Goal: Navigation & Orientation: Find specific page/section

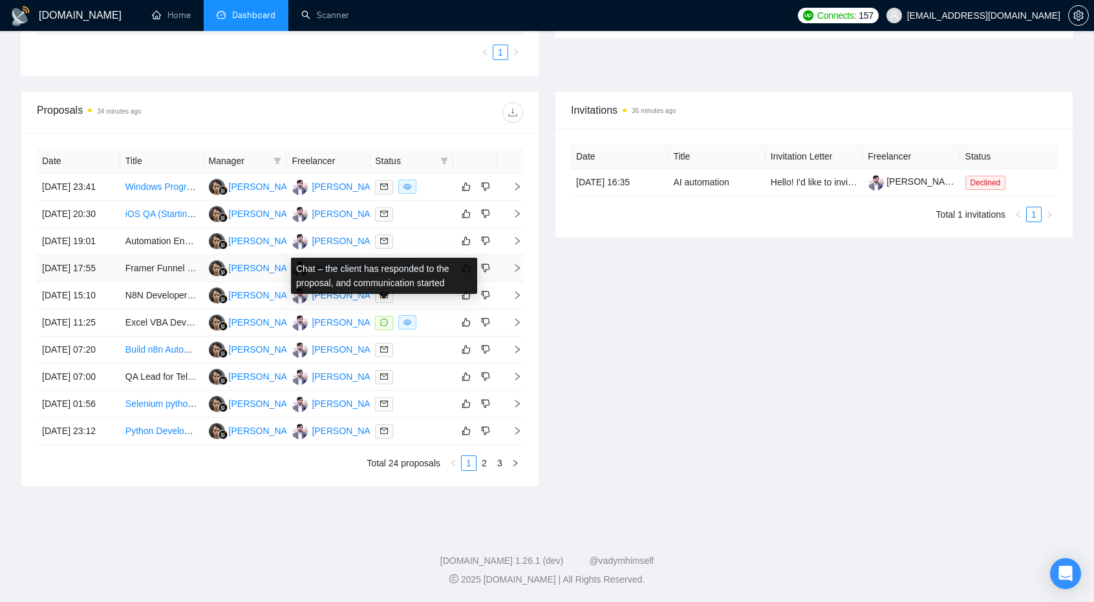
scroll to position [472, 0]
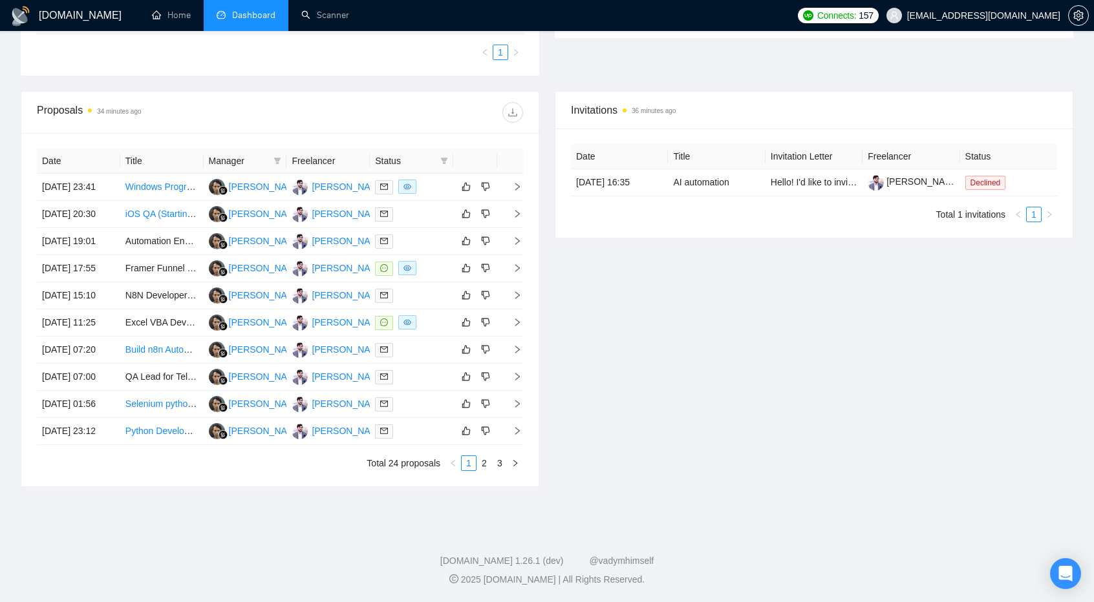
click at [692, 440] on div "Invitations 36 minutes ago Date Title Invitation Letter Freelancer Status [DATE…" at bounding box center [814, 289] width 534 height 396
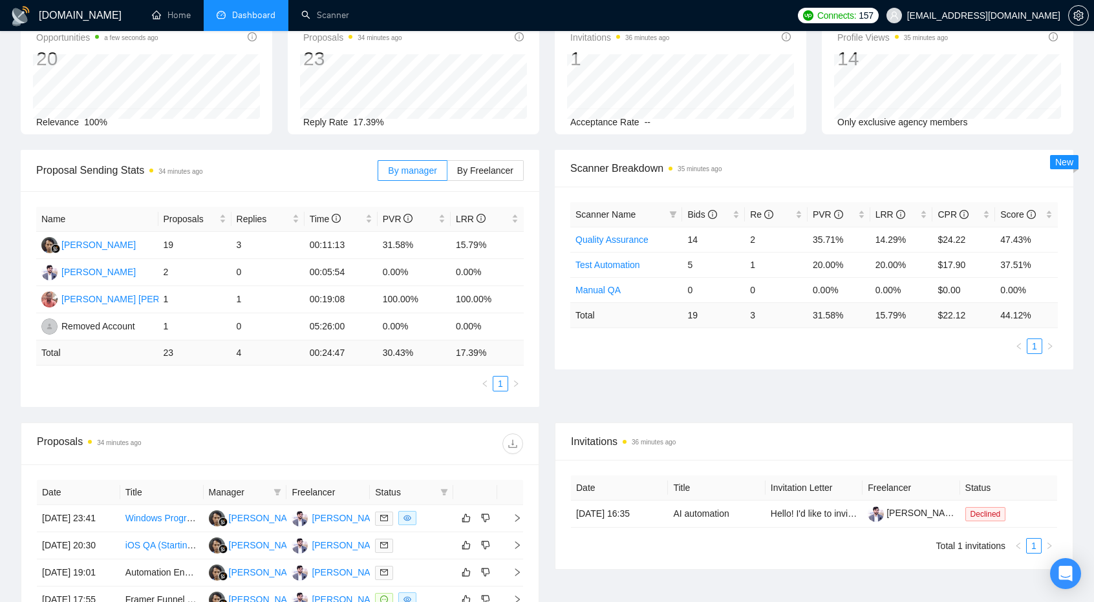
scroll to position [0, 0]
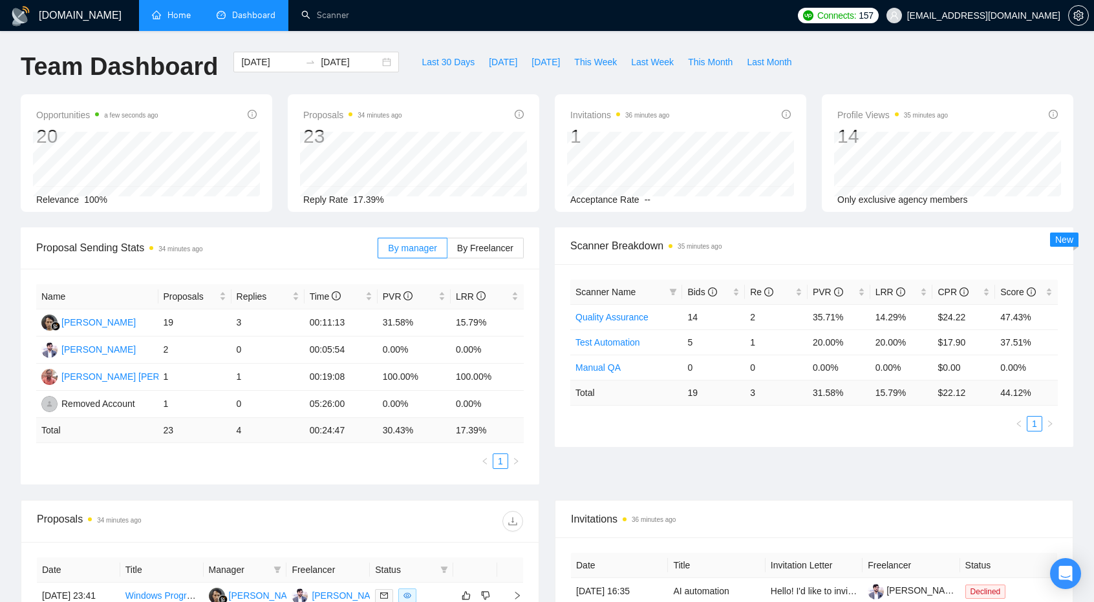
click at [175, 11] on link "Home" at bounding box center [171, 15] width 39 height 11
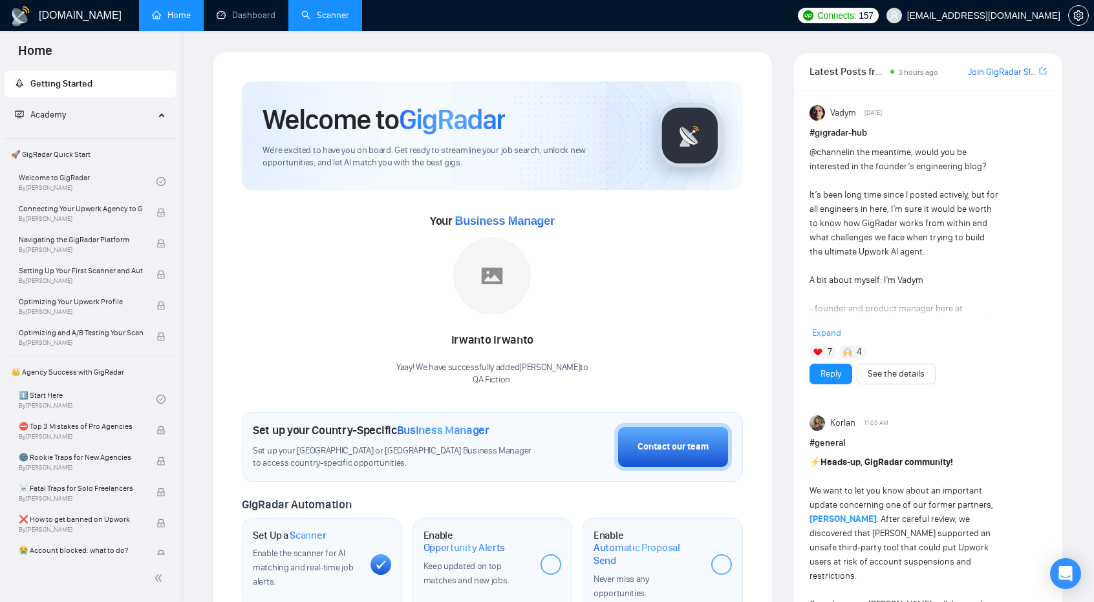
click at [320, 11] on link "Scanner" at bounding box center [325, 15] width 48 height 11
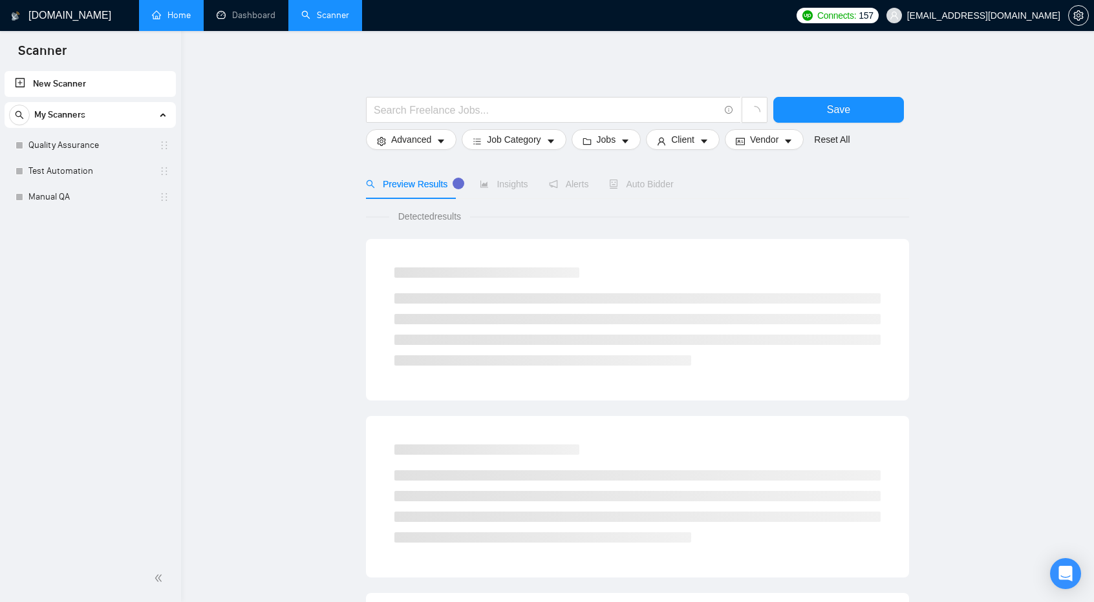
click at [171, 10] on link "Home" at bounding box center [171, 15] width 39 height 11
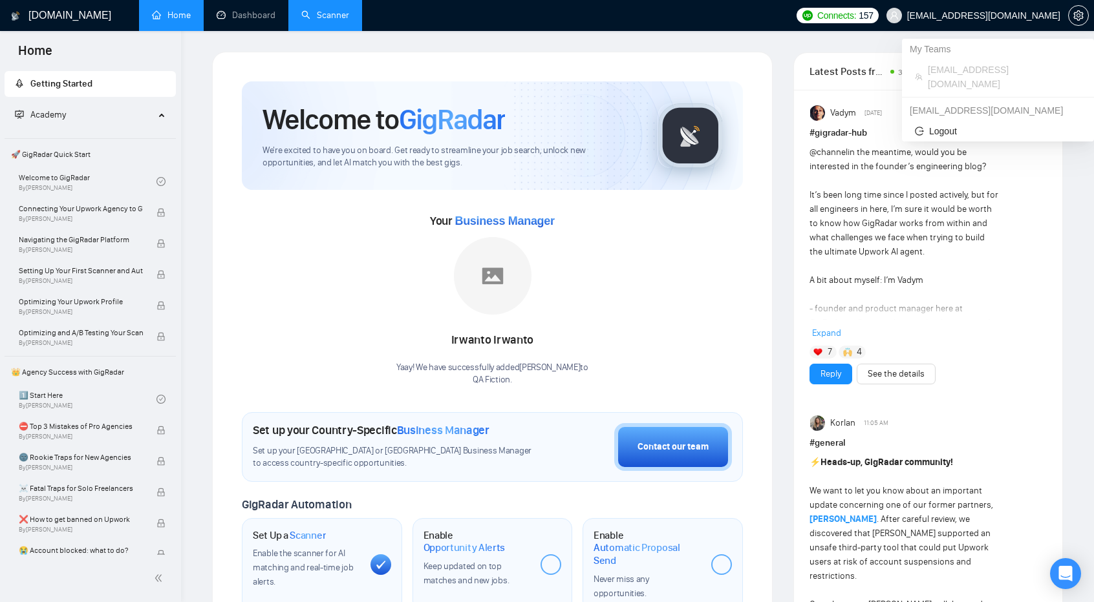
click at [1001, 16] on span "[EMAIL_ADDRESS][DOMAIN_NAME]" at bounding box center [983, 16] width 153 height 0
click at [328, 10] on link "Scanner" at bounding box center [325, 15] width 48 height 11
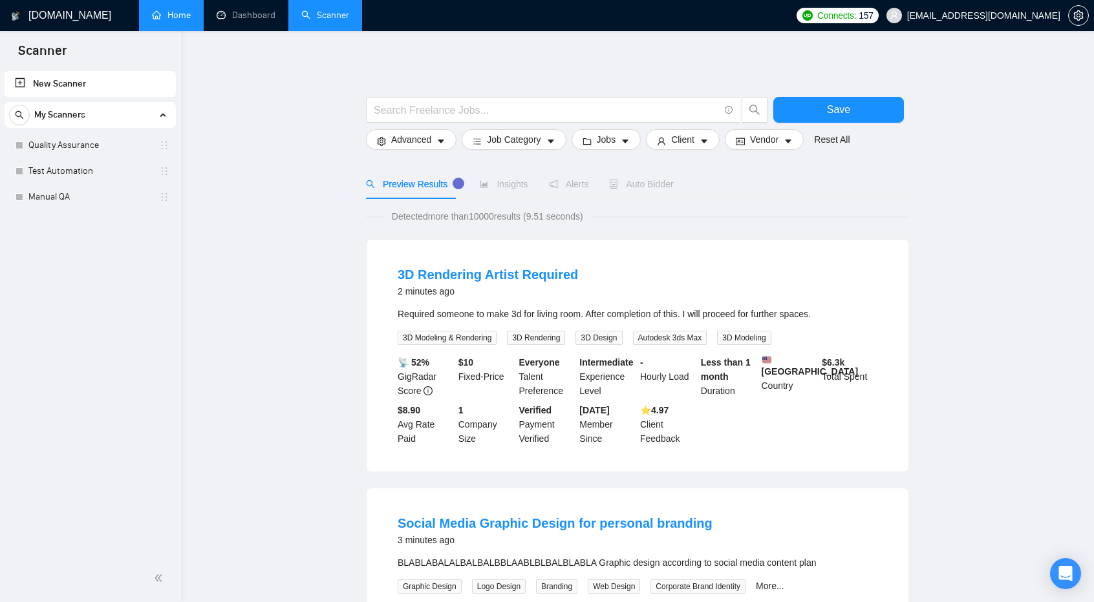
click at [152, 20] on link "Home" at bounding box center [171, 15] width 39 height 11
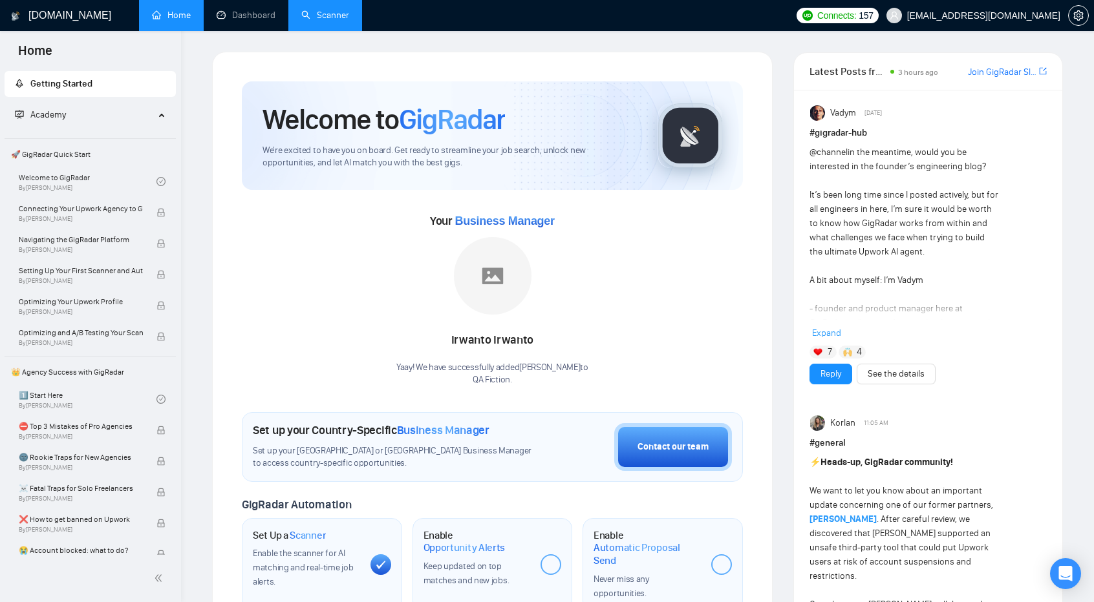
click at [61, 19] on h1 "[DOMAIN_NAME]" at bounding box center [69, 15] width 83 height 31
click at [1076, 18] on icon "setting" at bounding box center [1078, 15] width 10 height 10
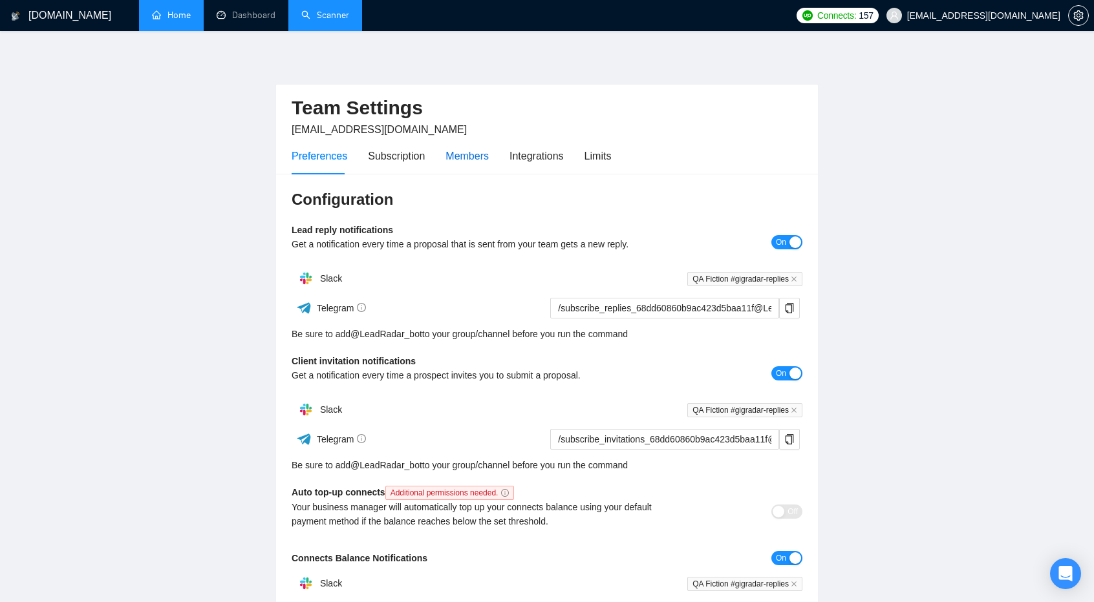
click at [469, 155] on div "Members" at bounding box center [466, 156] width 43 height 16
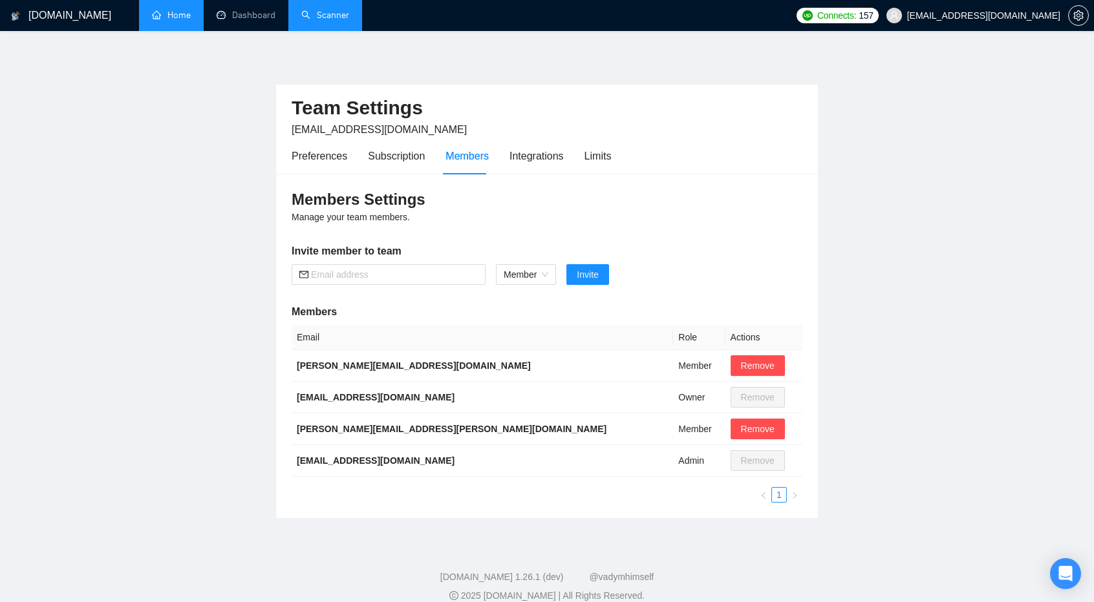
click at [67, 14] on h1 "[DOMAIN_NAME]" at bounding box center [69, 15] width 83 height 31
